Goal: Task Accomplishment & Management: Complete application form

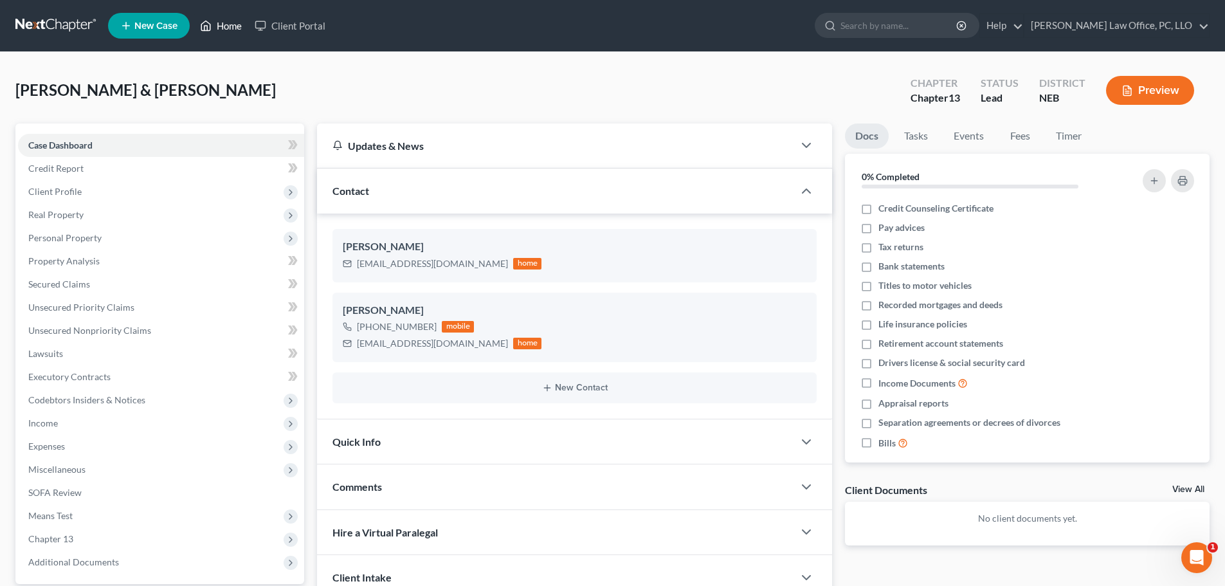
click at [228, 21] on link "Home" at bounding box center [221, 25] width 55 height 23
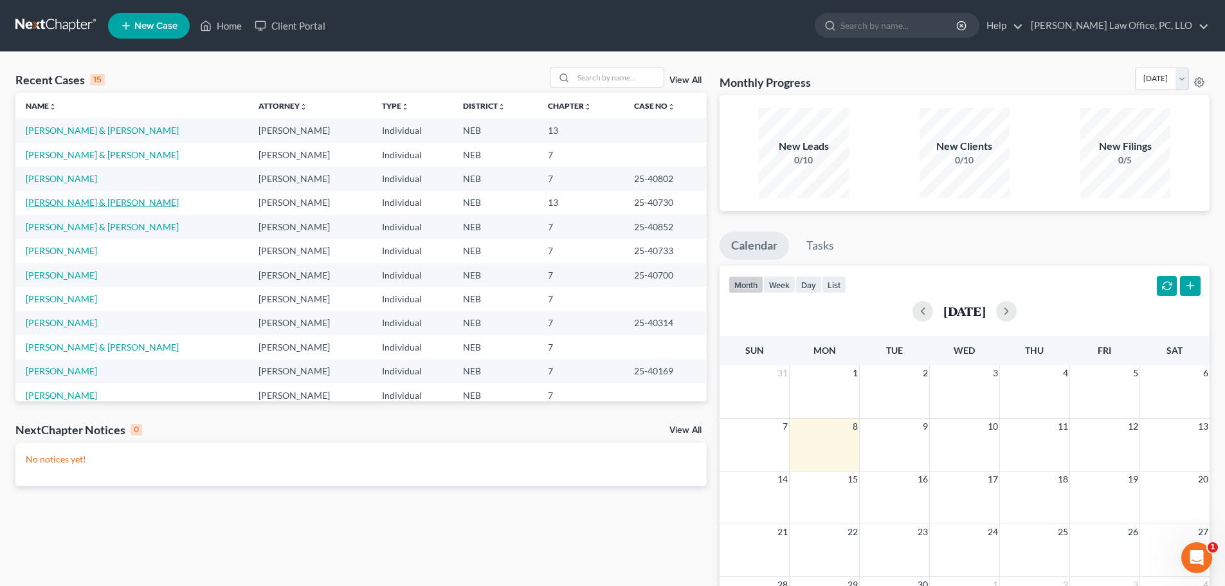
click at [88, 207] on link "[PERSON_NAME] & [PERSON_NAME]" at bounding box center [102, 202] width 153 height 11
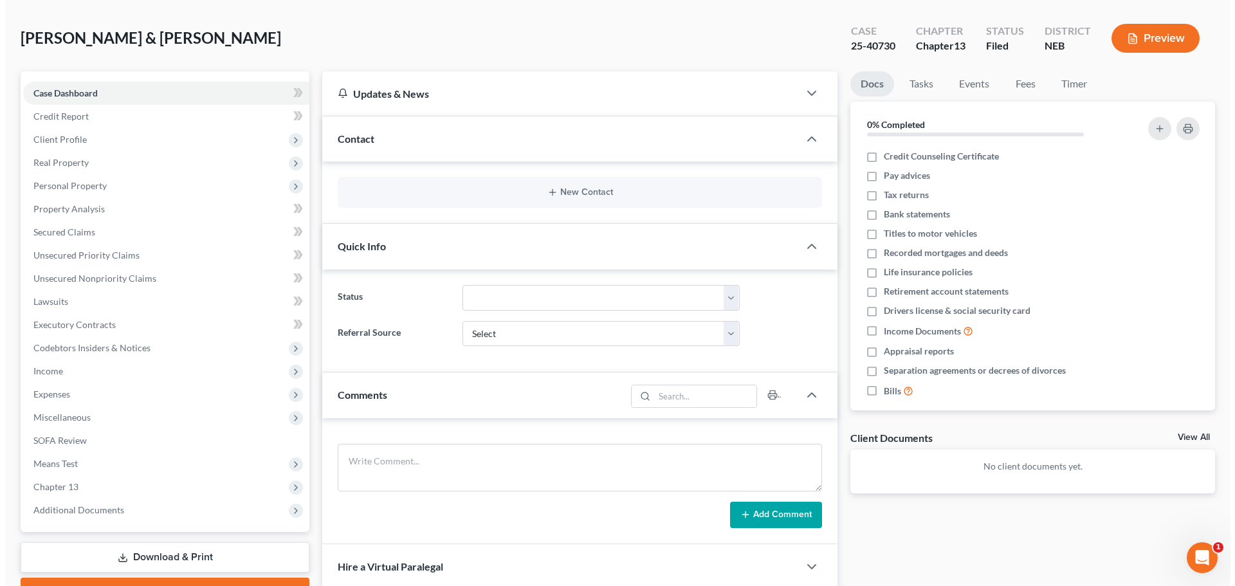
scroll to position [53, 0]
click at [1144, 40] on button "Preview" at bounding box center [1150, 37] width 88 height 29
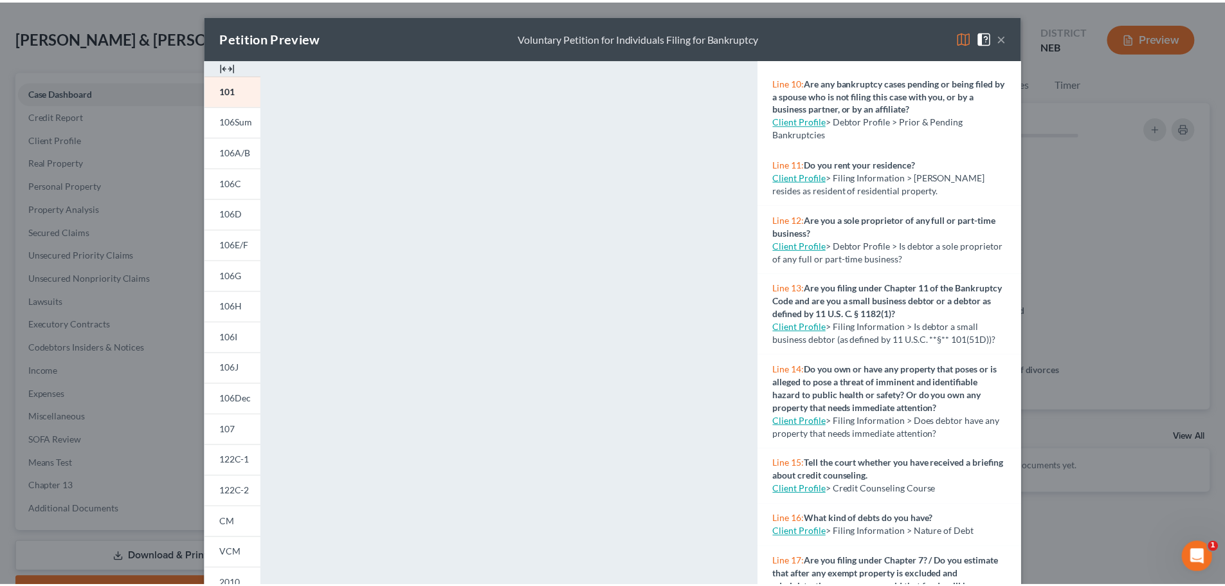
scroll to position [140, 0]
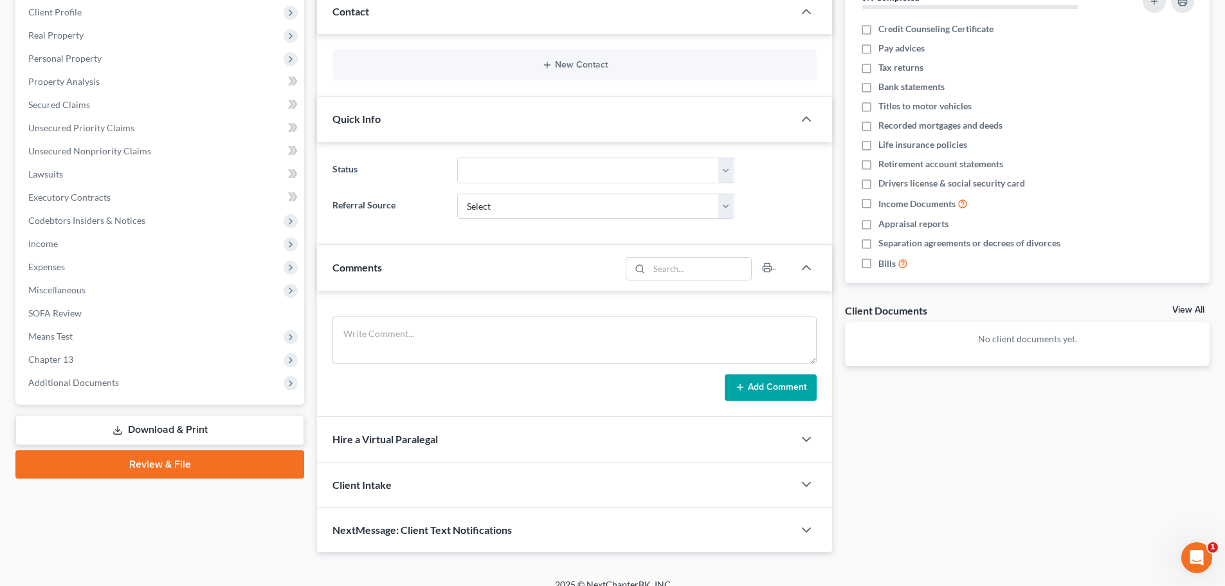
click at [141, 422] on link "Download & Print" at bounding box center [159, 430] width 289 height 30
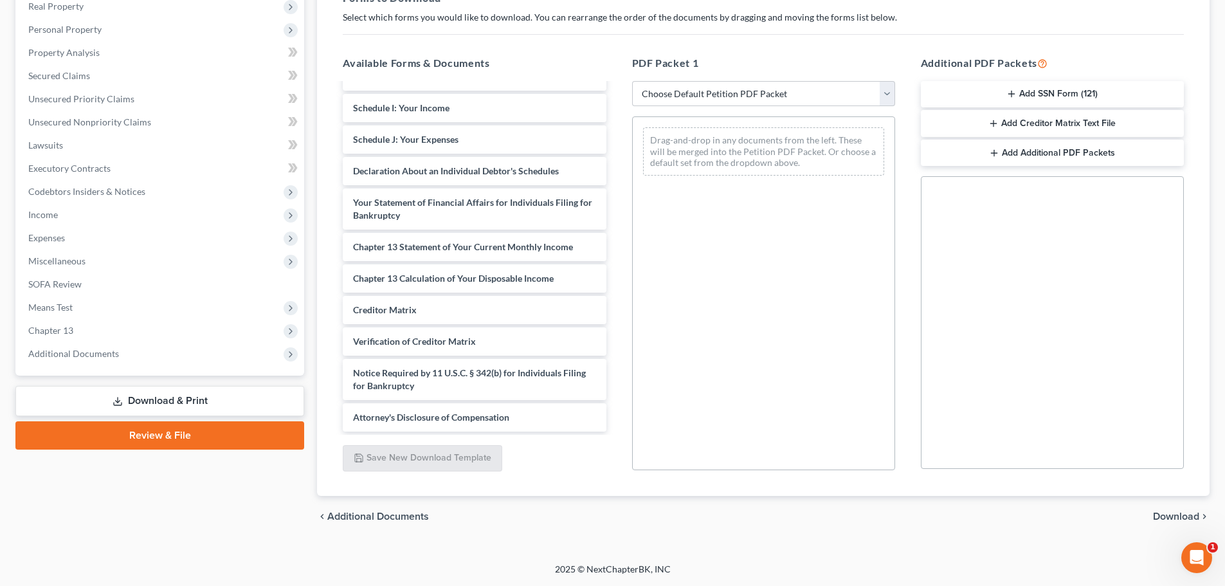
scroll to position [224, 0]
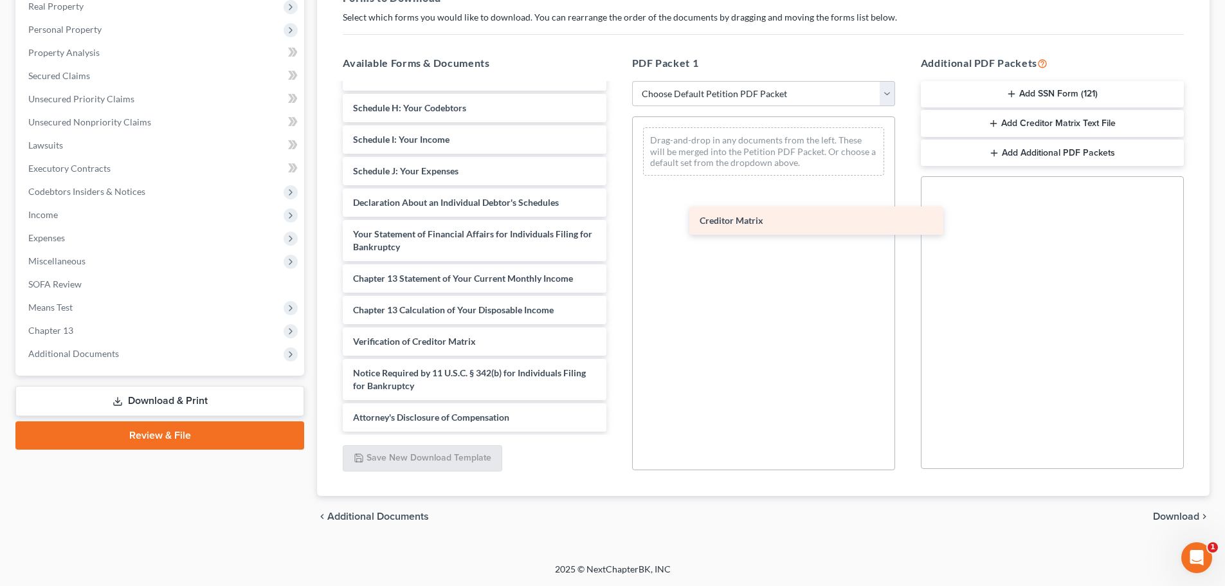
drag, startPoint x: 396, startPoint y: 306, endPoint x: 740, endPoint y: 215, distance: 355.2
click at [616, 215] on div "Creditor Matrix Voluntary Petition for Individuals Filing for Bankruptcy Summar…" at bounding box center [475, 145] width 284 height 571
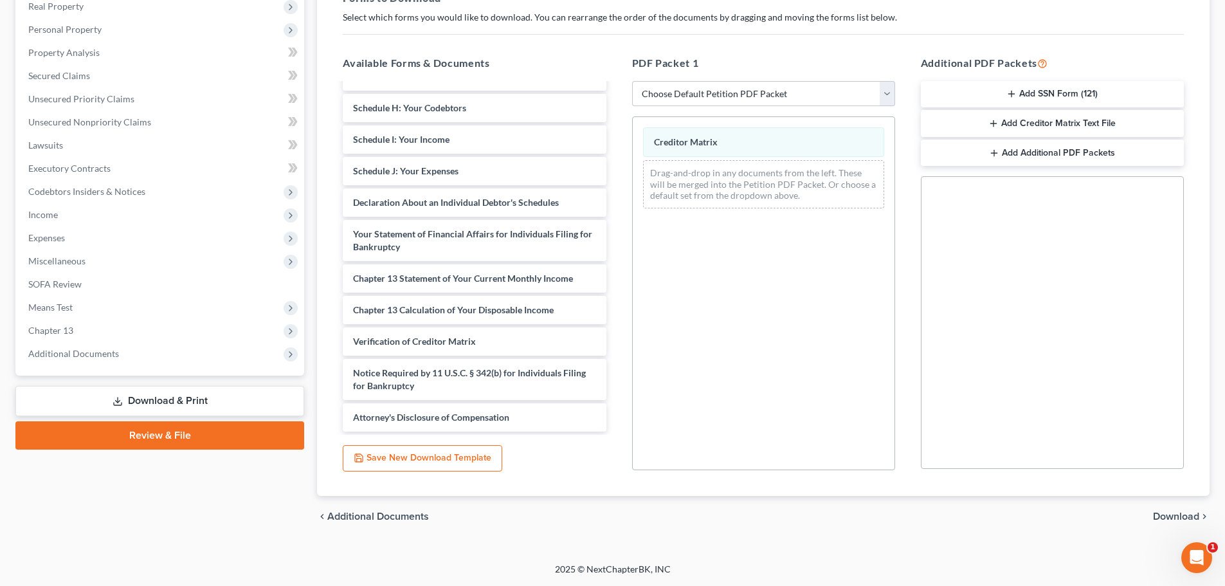
click at [1172, 516] on span "Download" at bounding box center [1176, 516] width 46 height 10
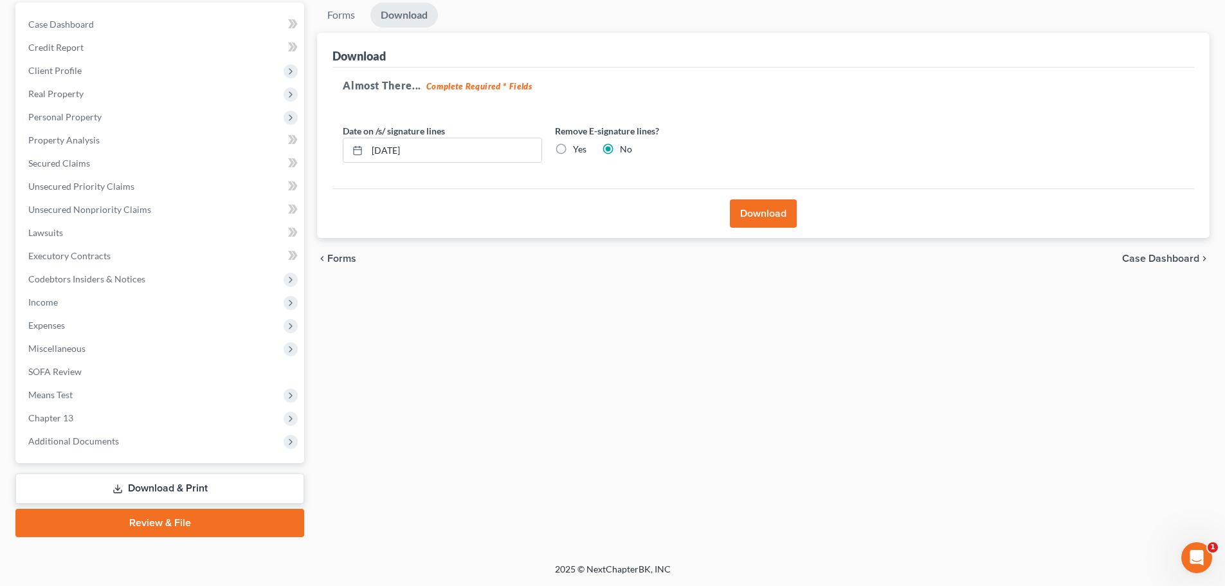
scroll to position [121, 0]
click at [750, 209] on button "Download" at bounding box center [763, 213] width 67 height 28
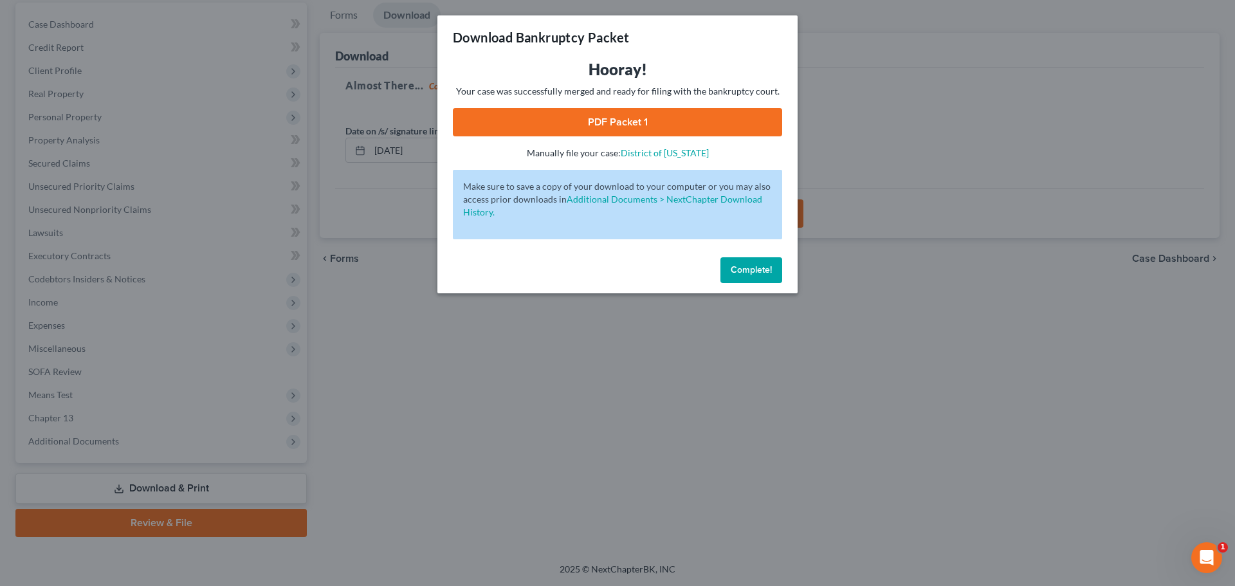
click at [633, 118] on link "PDF Packet 1" at bounding box center [617, 122] width 329 height 28
click at [743, 260] on button "Complete!" at bounding box center [751, 270] width 62 height 26
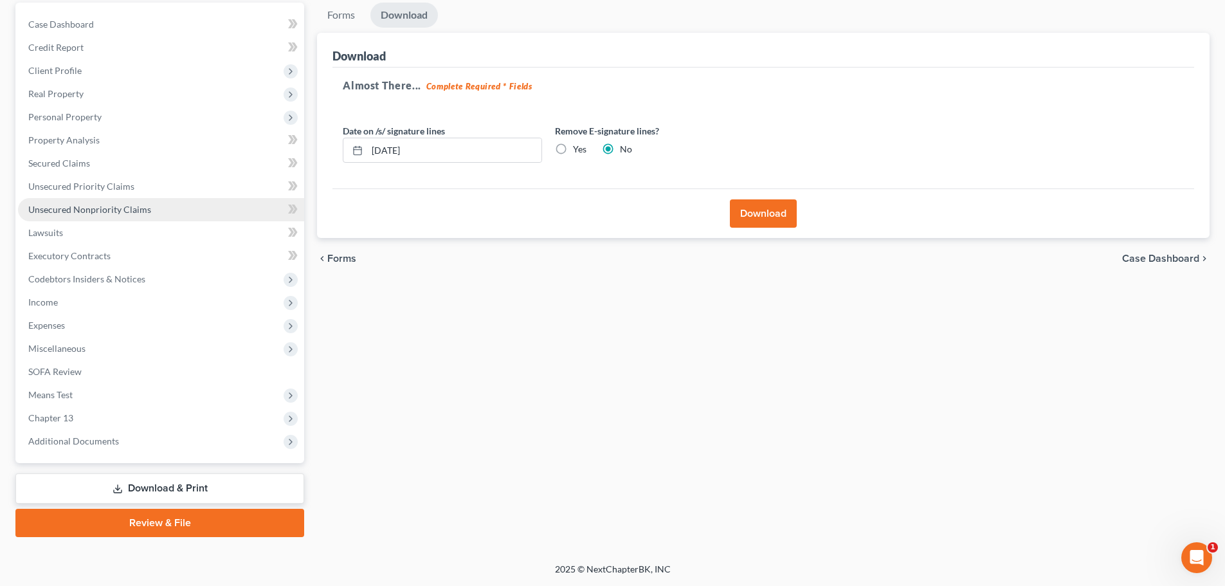
click at [100, 201] on link "Unsecured Nonpriority Claims" at bounding box center [161, 209] width 286 height 23
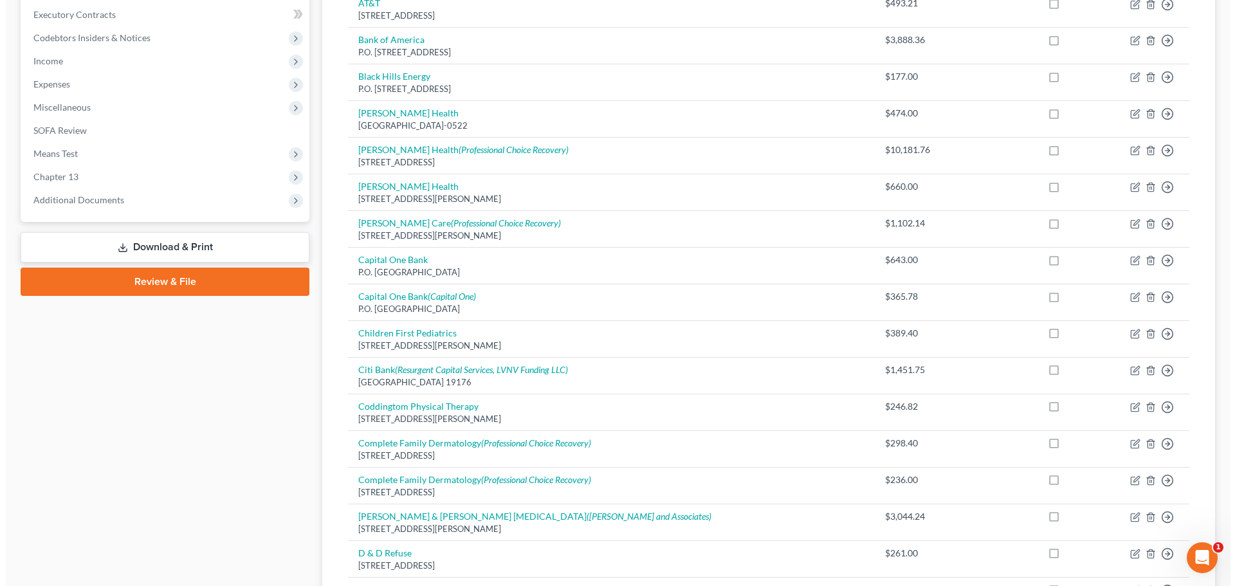
scroll to position [359, 0]
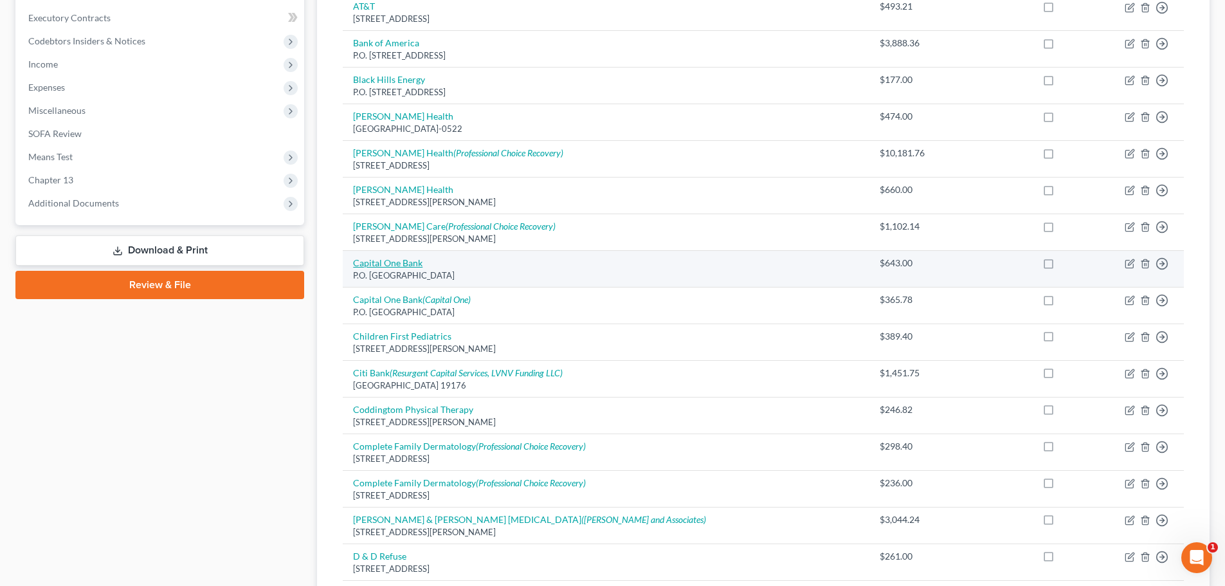
click at [415, 264] on link "Capital One Bank" at bounding box center [387, 262] width 69 height 11
select select "48"
select select "2"
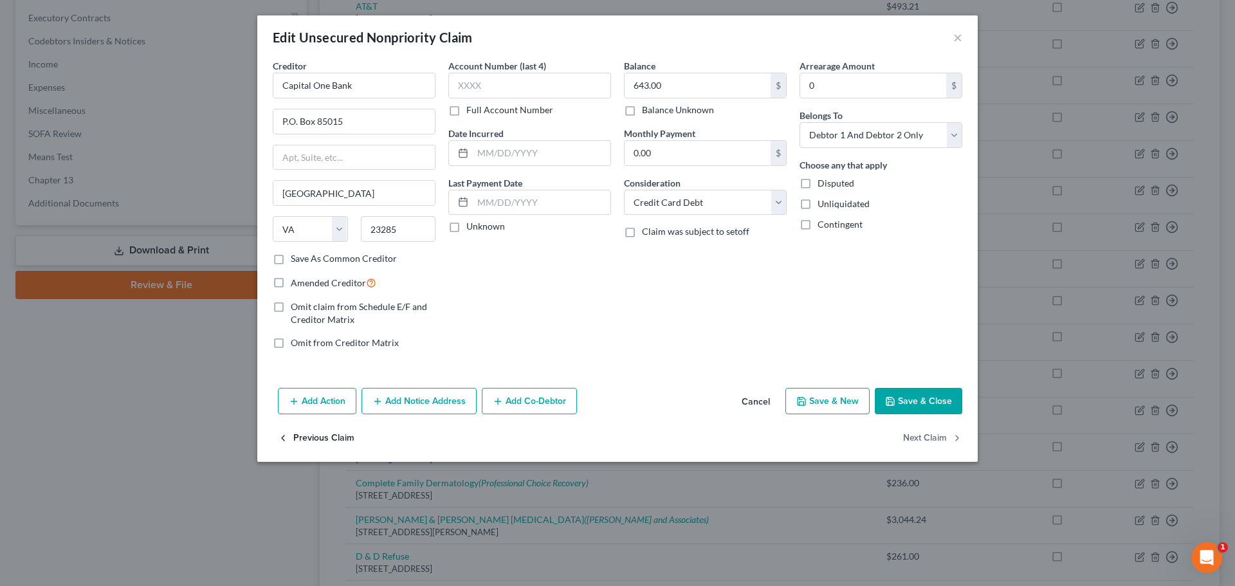
click at [322, 437] on button "Previous Claim" at bounding box center [316, 437] width 77 height 27
select select "30"
select select "2"
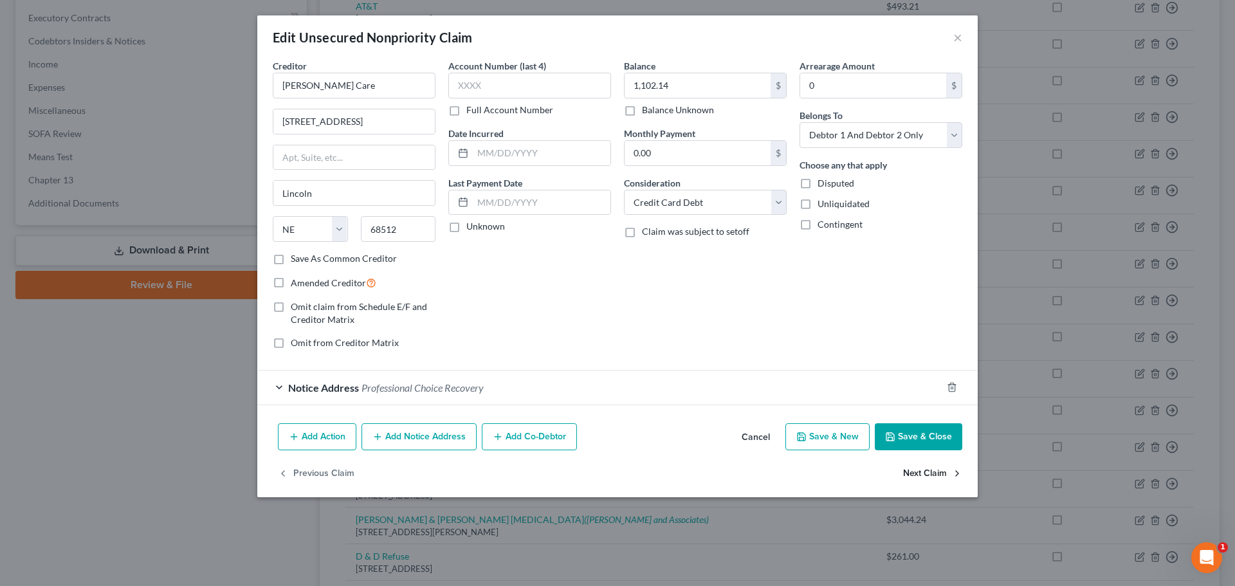
click at [935, 470] on button "Next Claim" at bounding box center [932, 474] width 59 height 27
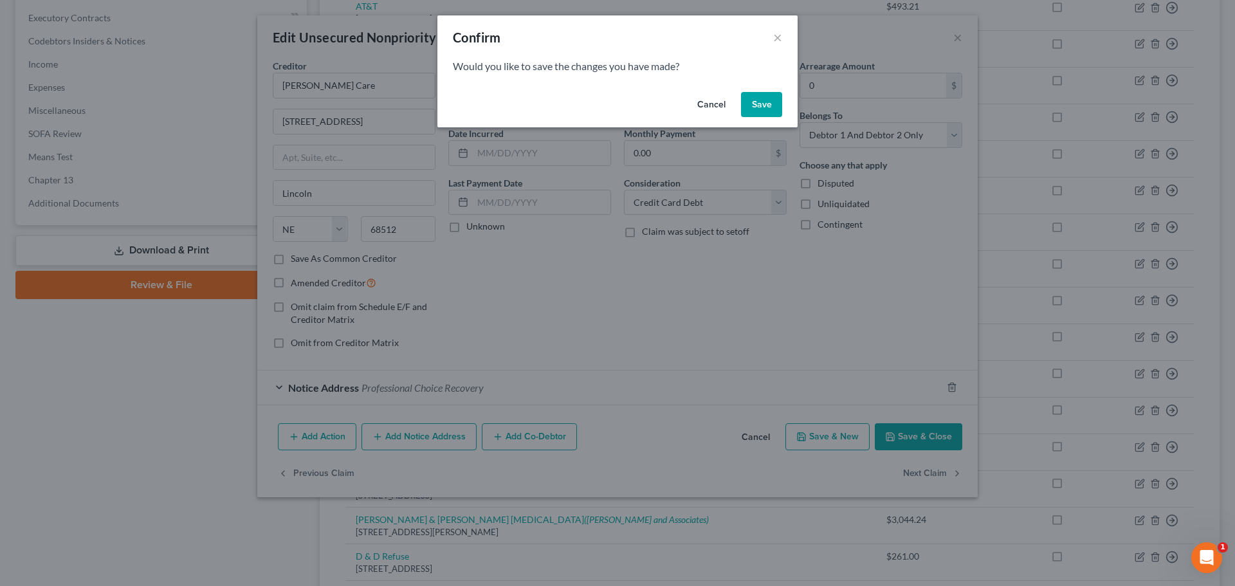
click at [710, 110] on button "Cancel" at bounding box center [711, 105] width 49 height 26
select select "48"
select select "2"
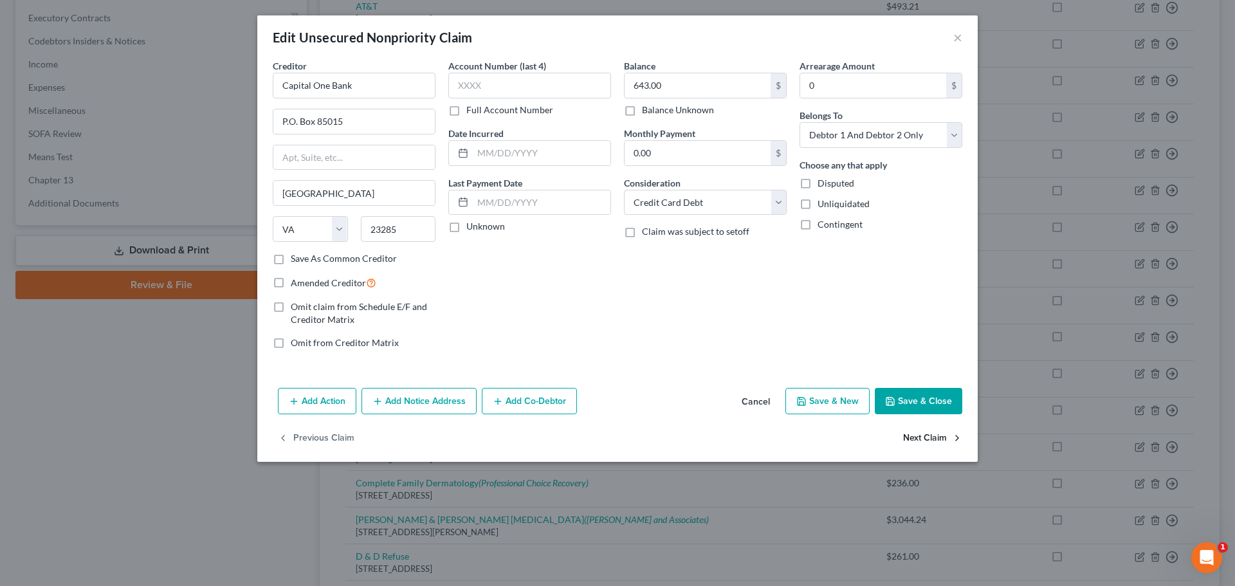
click at [911, 441] on button "Next Claim" at bounding box center [932, 437] width 59 height 27
select select "48"
select select "2"
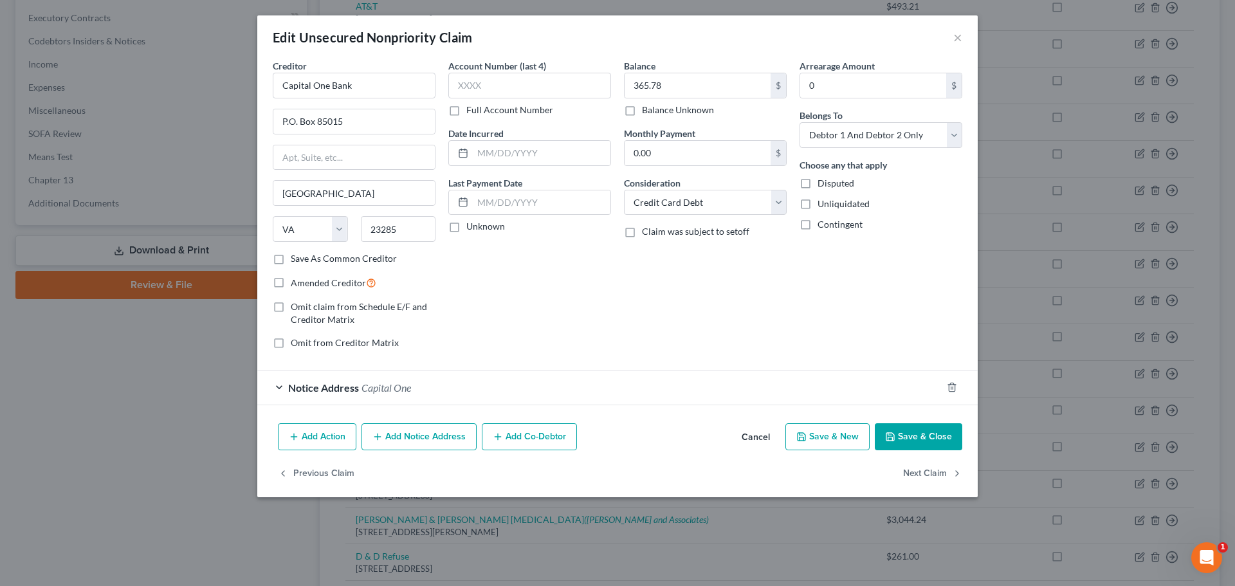
click at [280, 383] on div "Notice Address Capital One" at bounding box center [599, 387] width 684 height 34
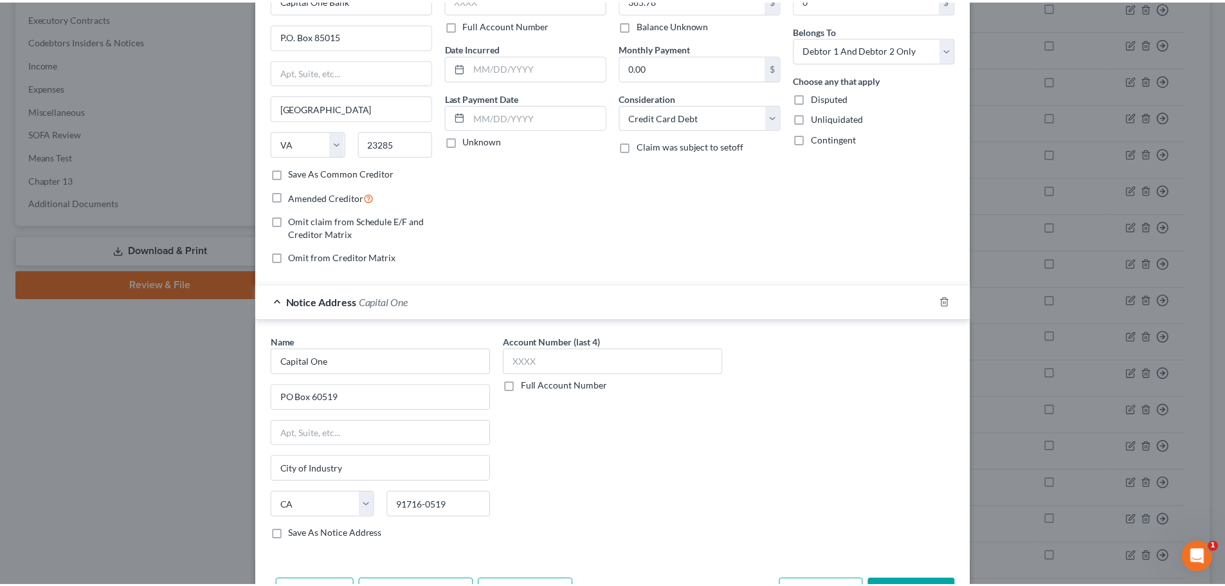
scroll to position [0, 0]
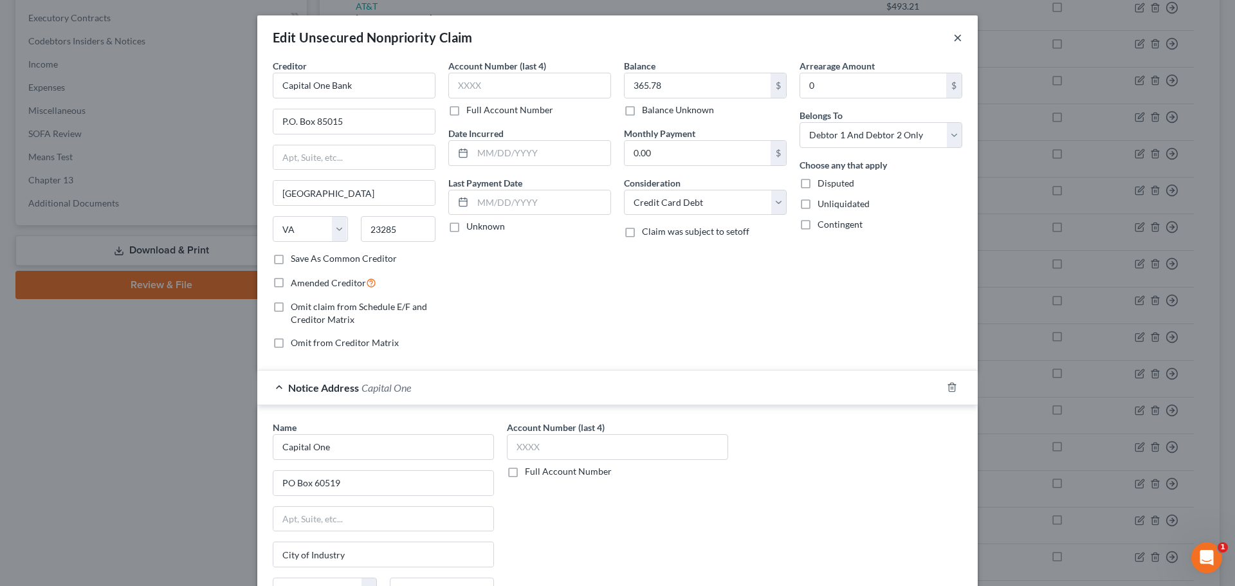
click at [953, 38] on button "×" at bounding box center [957, 37] width 9 height 15
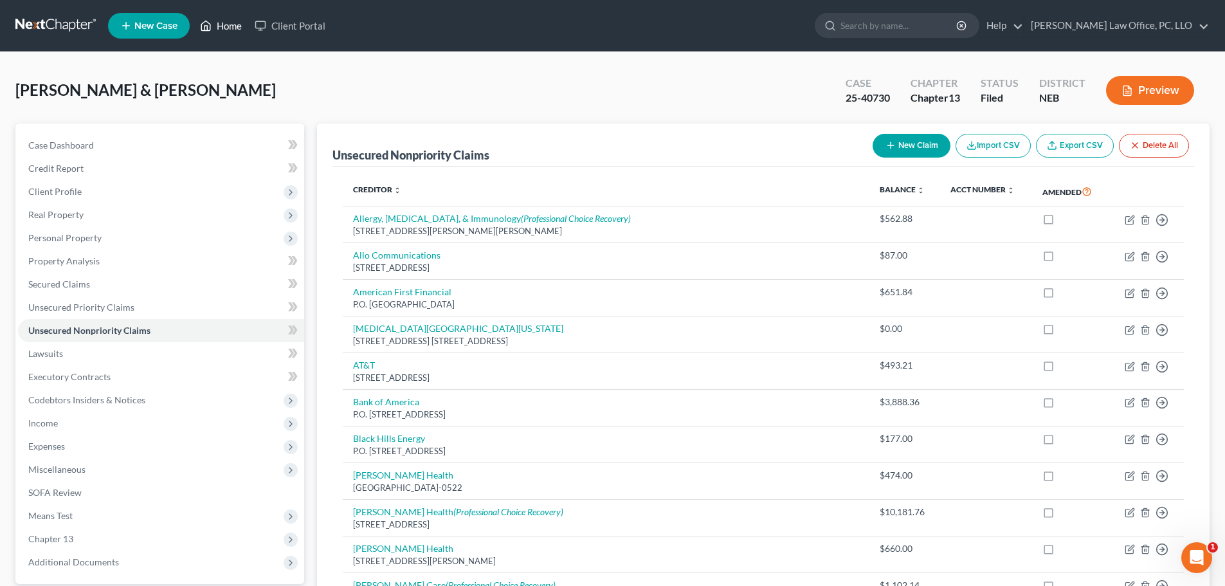
click at [212, 24] on icon at bounding box center [206, 25] width 12 height 15
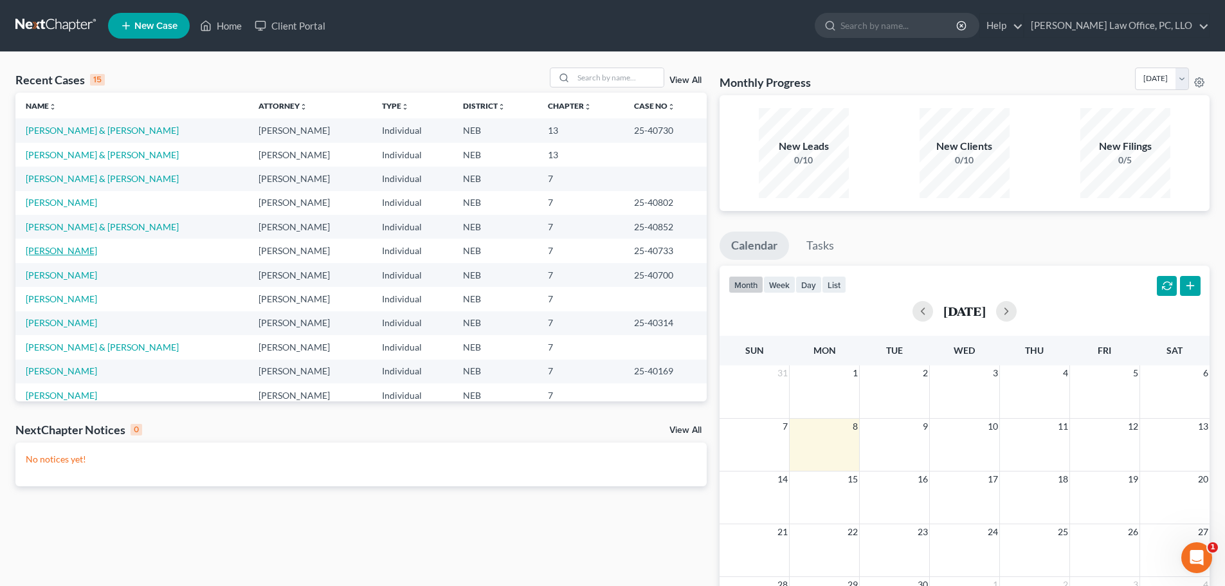
click at [54, 246] on link "[PERSON_NAME]" at bounding box center [61, 250] width 71 height 11
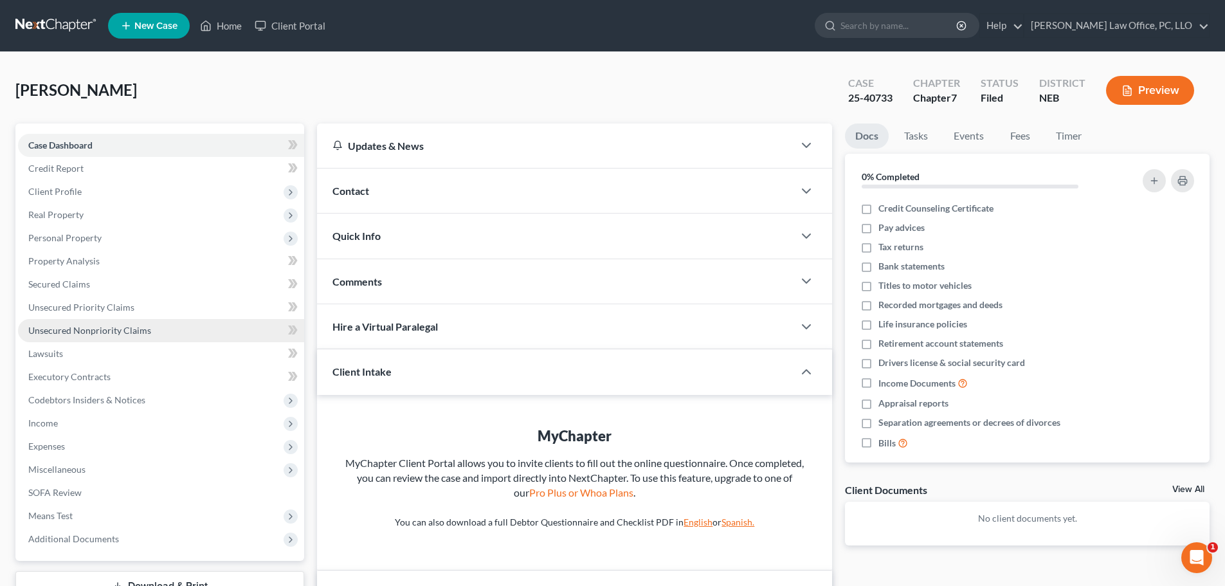
click at [92, 333] on span "Unsecured Nonpriority Claims" at bounding box center [89, 330] width 123 height 11
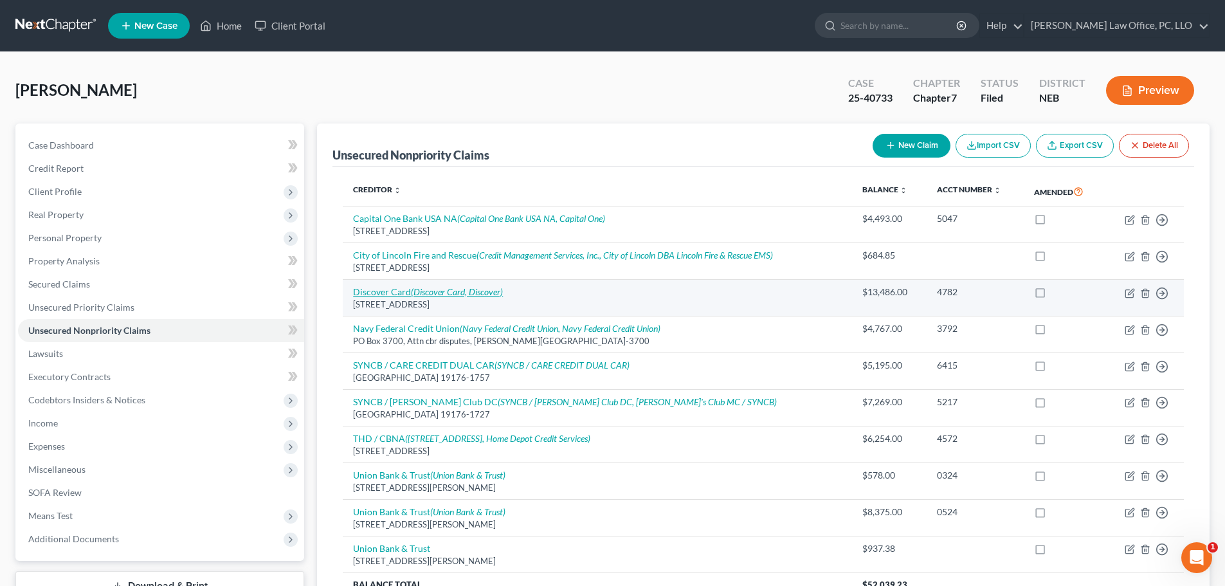
click at [446, 288] on icon "(Discover Card, Discover)" at bounding box center [457, 291] width 92 height 11
select select "46"
select select "0"
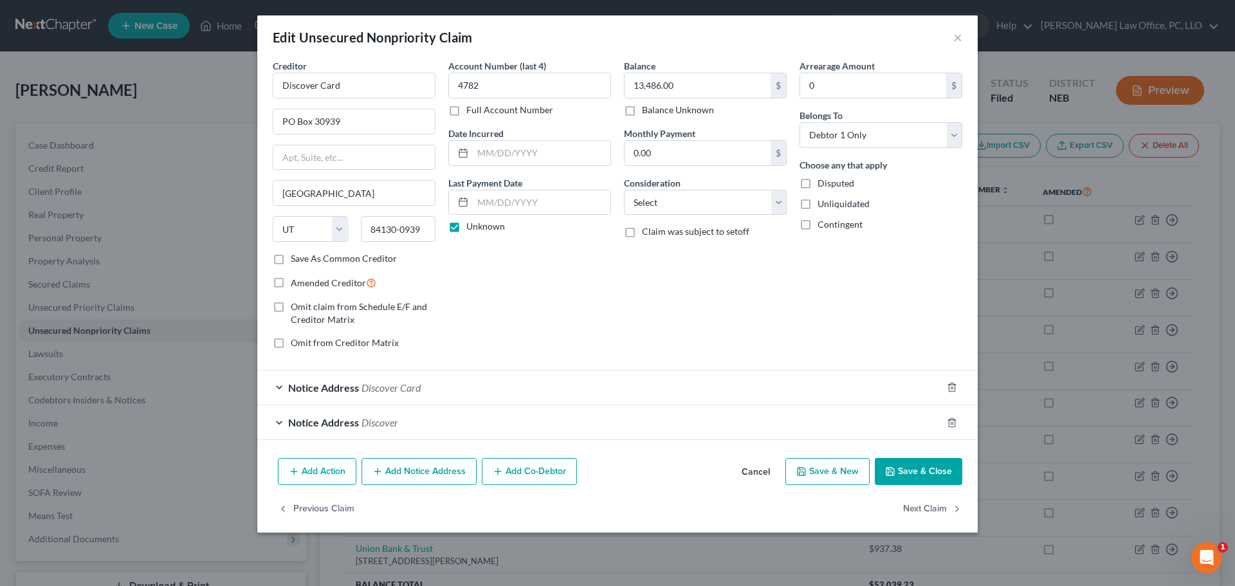
click at [282, 386] on div "Notice Address Discover Card" at bounding box center [599, 387] width 684 height 34
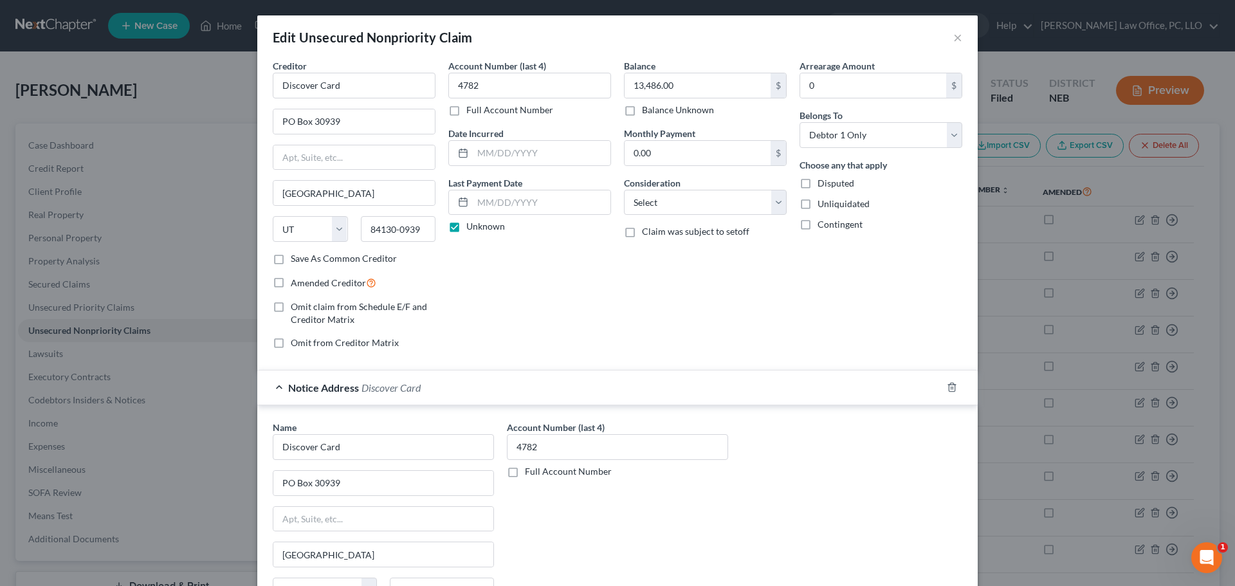
click at [282, 386] on div "Notice Address Discover Card" at bounding box center [599, 387] width 684 height 34
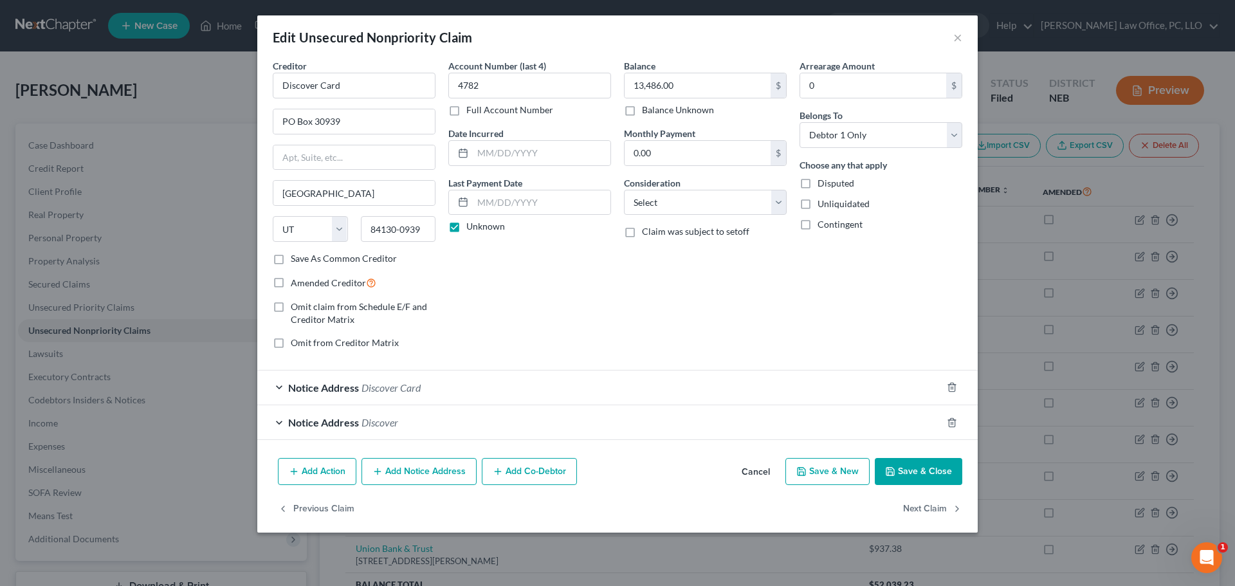
click at [277, 418] on div "Notice Address Discover" at bounding box center [599, 422] width 684 height 34
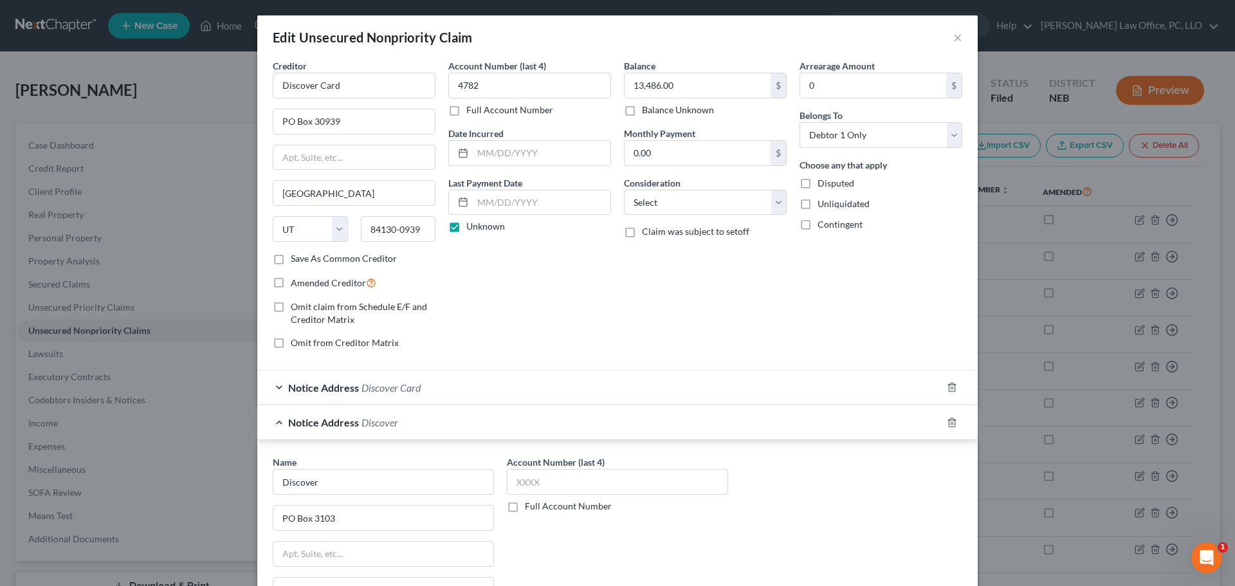
click at [274, 418] on div "Notice Address Discover" at bounding box center [599, 422] width 684 height 34
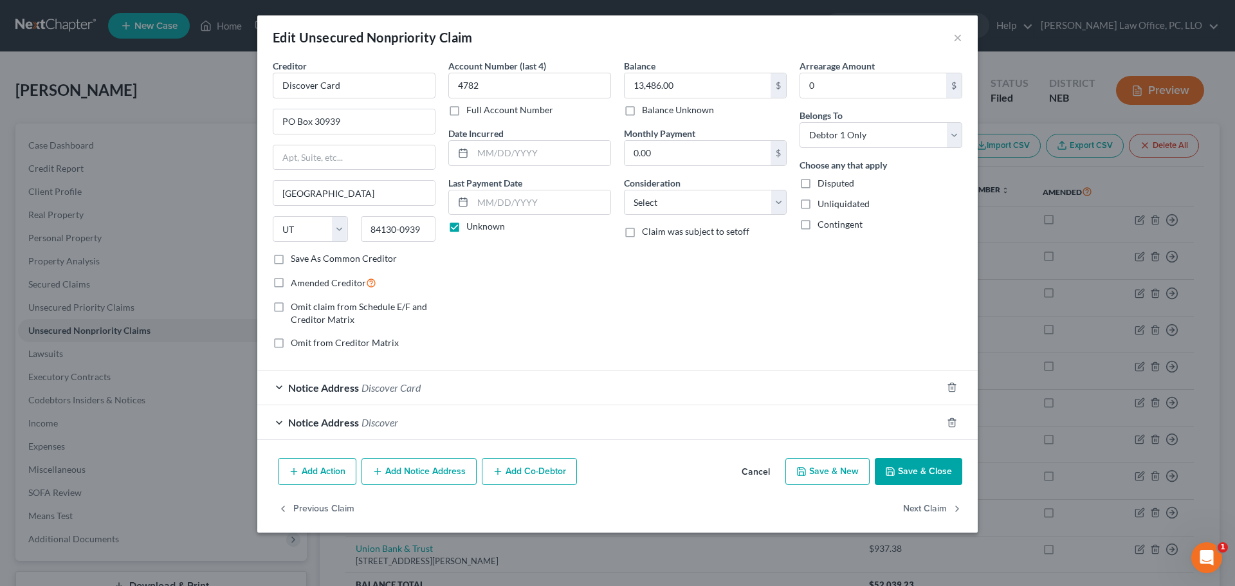
click at [271, 387] on div "Notice Address Discover Card" at bounding box center [599, 387] width 684 height 34
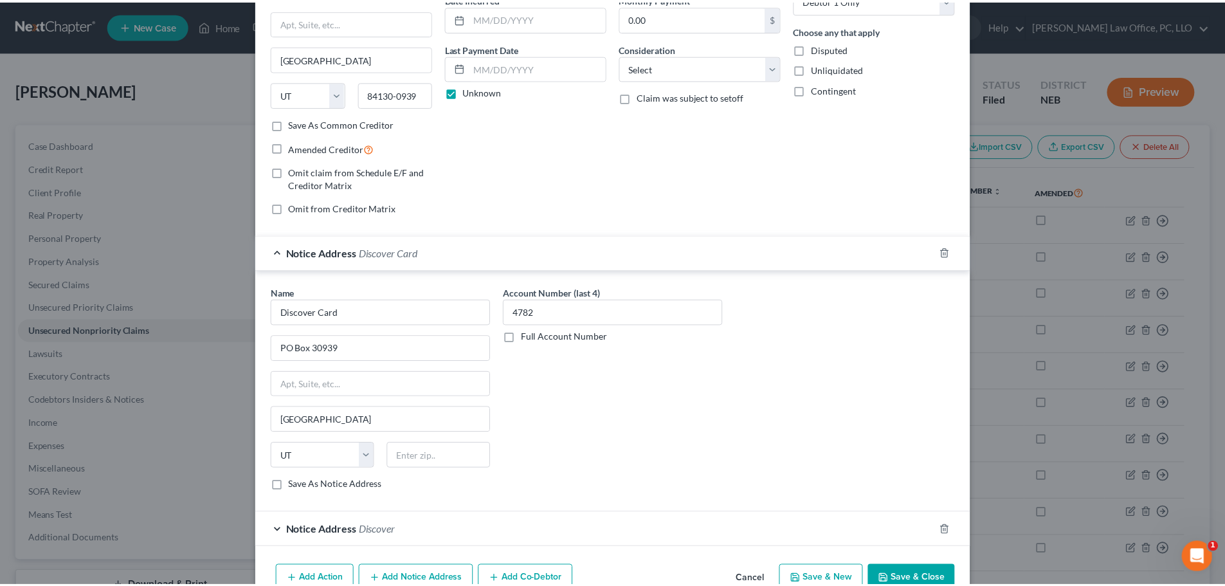
scroll to position [3, 0]
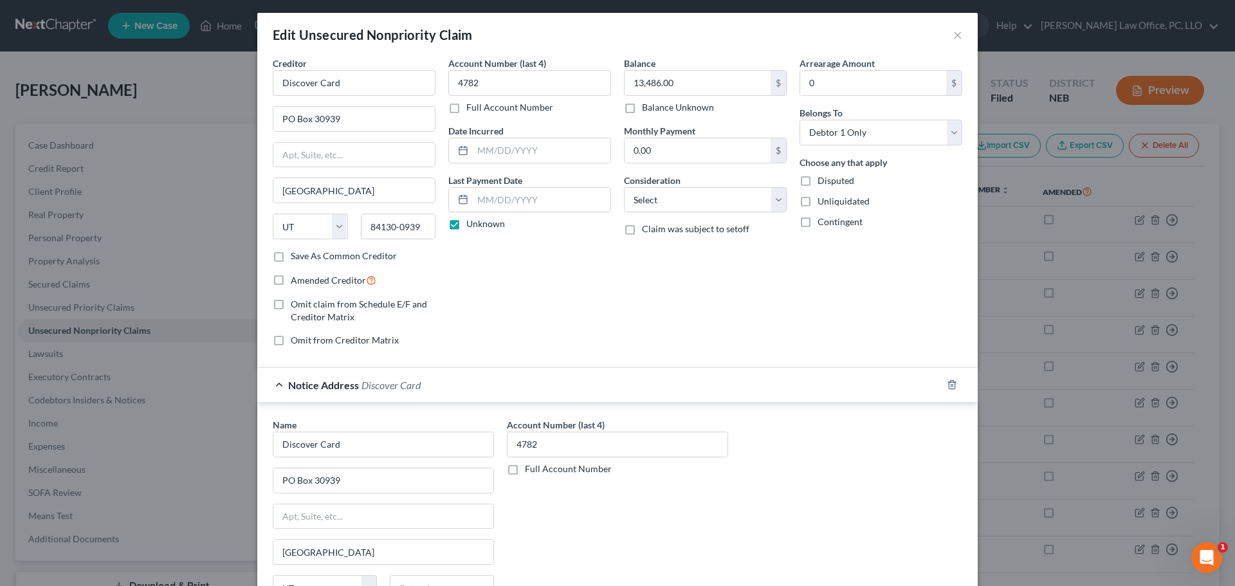
click at [960, 33] on div "Edit Unsecured Nonpriority Claim ×" at bounding box center [617, 35] width 720 height 44
click at [954, 32] on button "×" at bounding box center [957, 34] width 9 height 15
